Goal: Entertainment & Leisure: Consume media (video, audio)

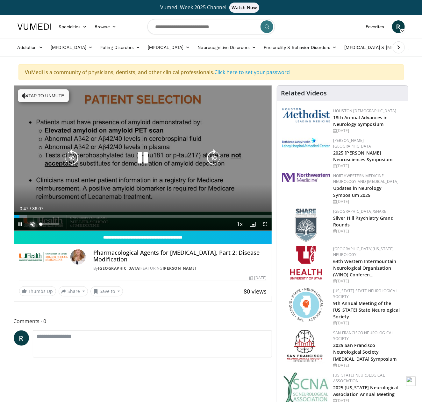
click at [31, 227] on span "Video Player" at bounding box center [33, 224] width 13 height 13
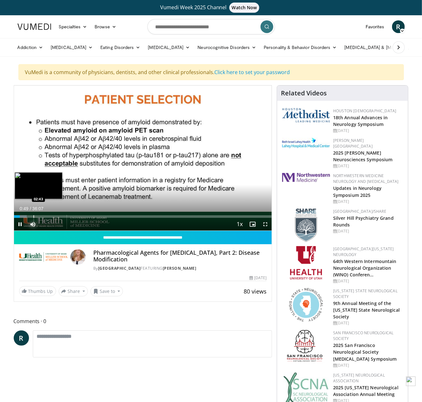
click at [34, 215] on div "Progress Bar" at bounding box center [33, 216] width 1 height 3
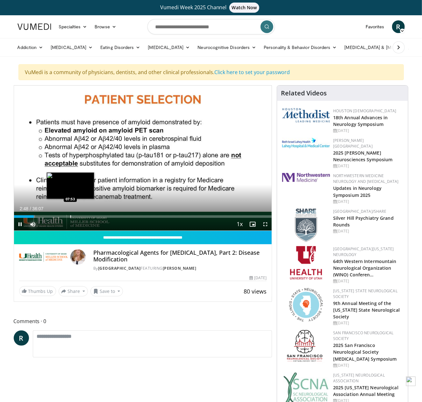
click at [70, 216] on div "Progress Bar" at bounding box center [70, 216] width 1 height 3
click at [56, 216] on div "Progress Bar" at bounding box center [56, 216] width 1 height 3
click at [46, 217] on div "Progress Bar" at bounding box center [46, 216] width 1 height 3
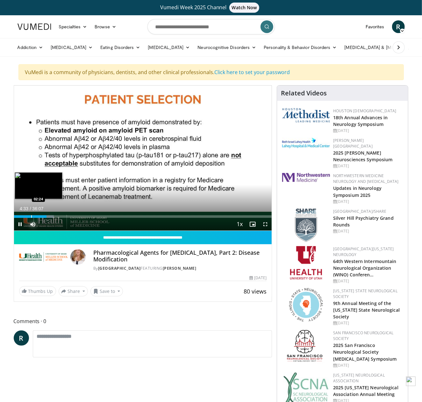
click at [31, 216] on div "Progress Bar" at bounding box center [31, 216] width 1 height 3
click at [26, 216] on div "Progress Bar" at bounding box center [26, 216] width 1 height 3
